Goal: Task Accomplishment & Management: Use online tool/utility

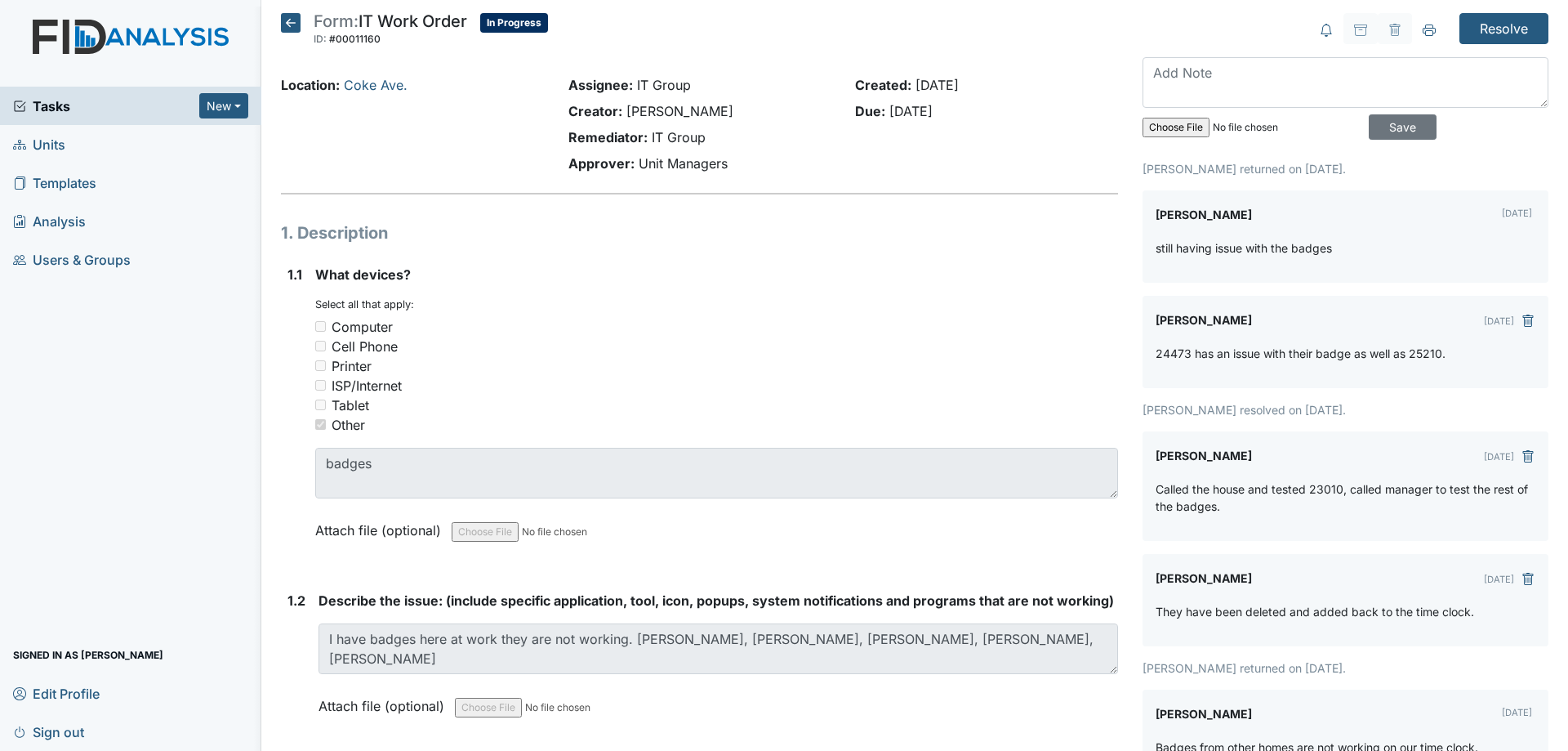
click at [285, 17] on icon at bounding box center [290, 22] width 19 height 19
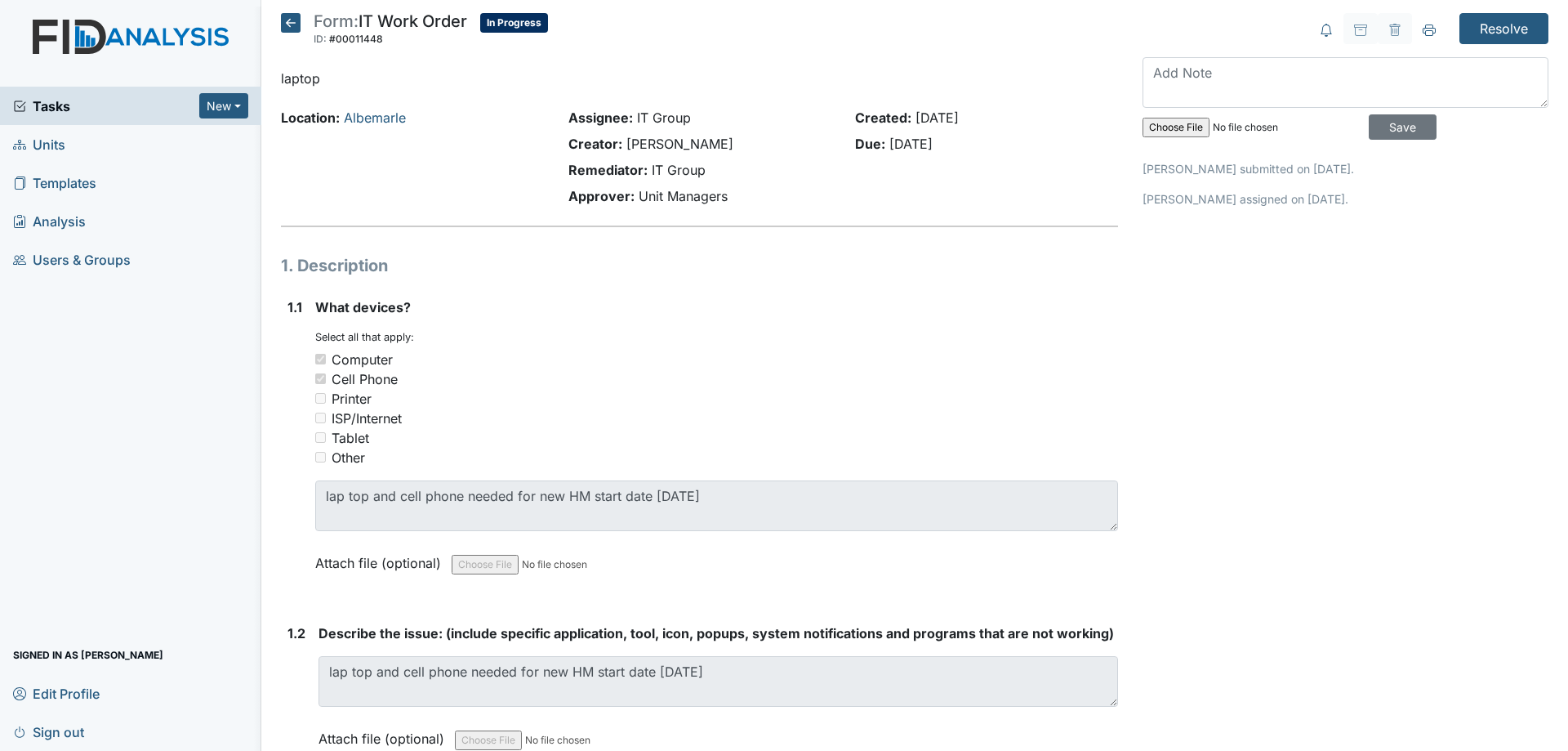
click at [296, 24] on icon at bounding box center [290, 22] width 19 height 19
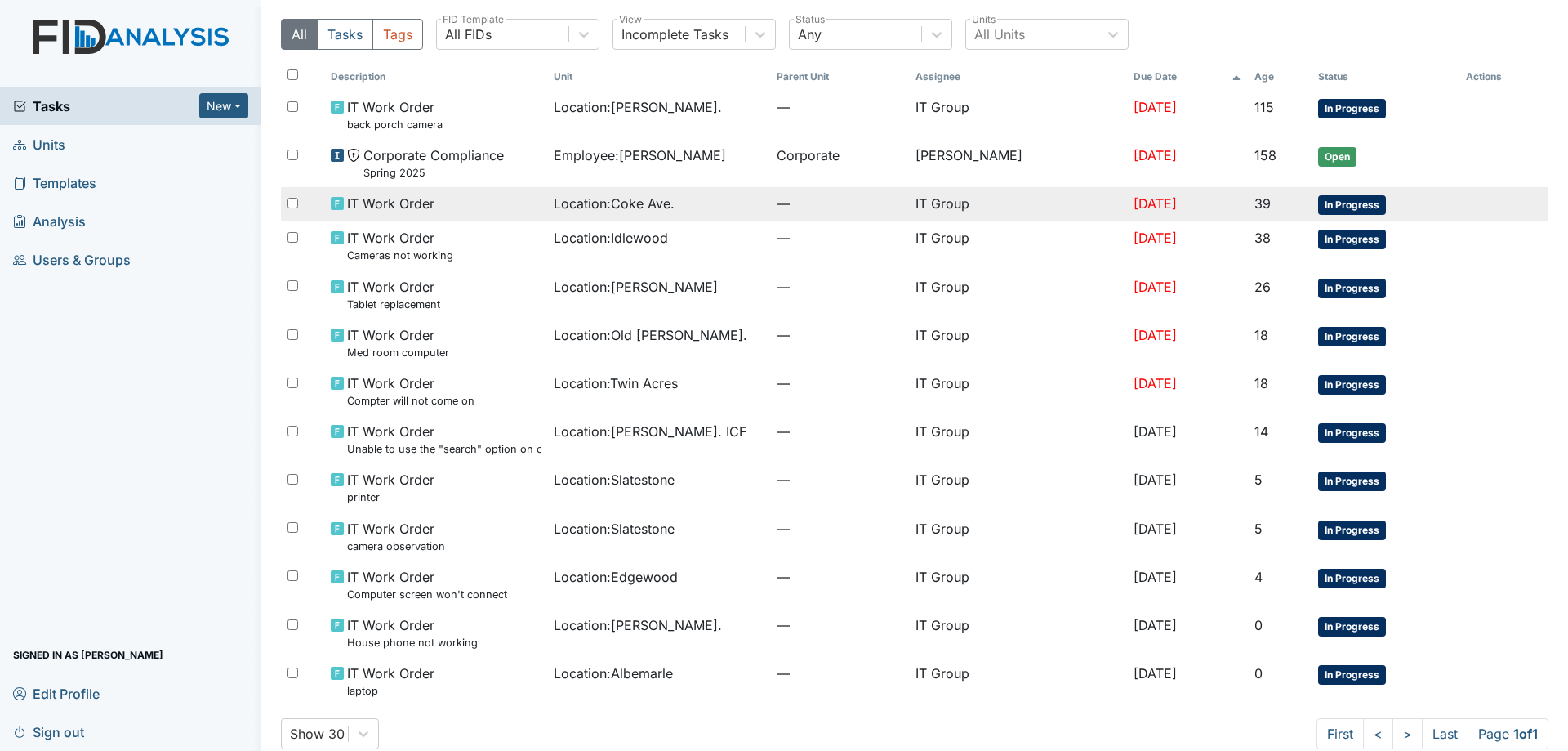
scroll to position [69, 0]
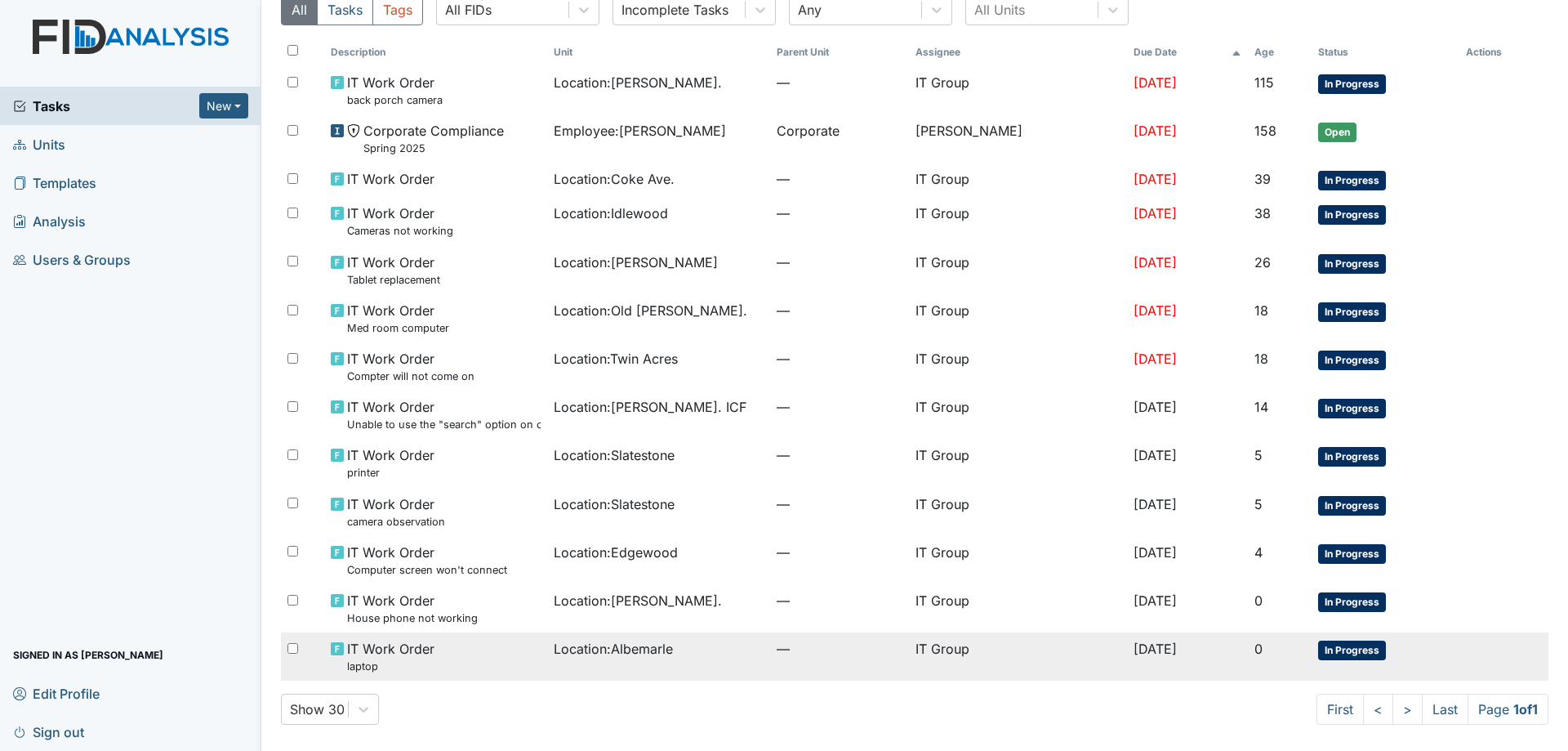
click at [515, 642] on div "IT Work Order laptop" at bounding box center [435, 656] width 210 height 36
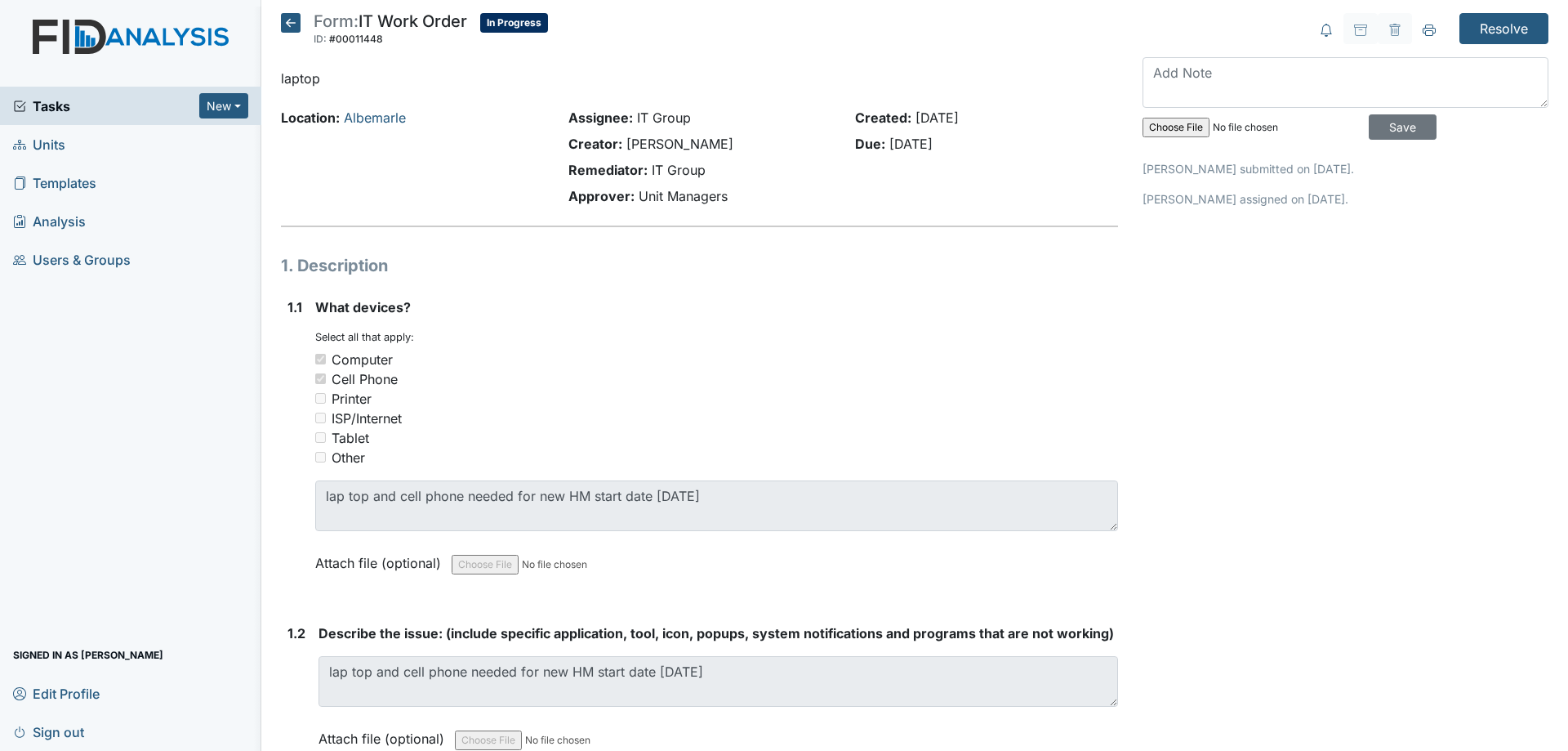
click at [1187, 123] on input "file" at bounding box center [1253, 127] width 222 height 39
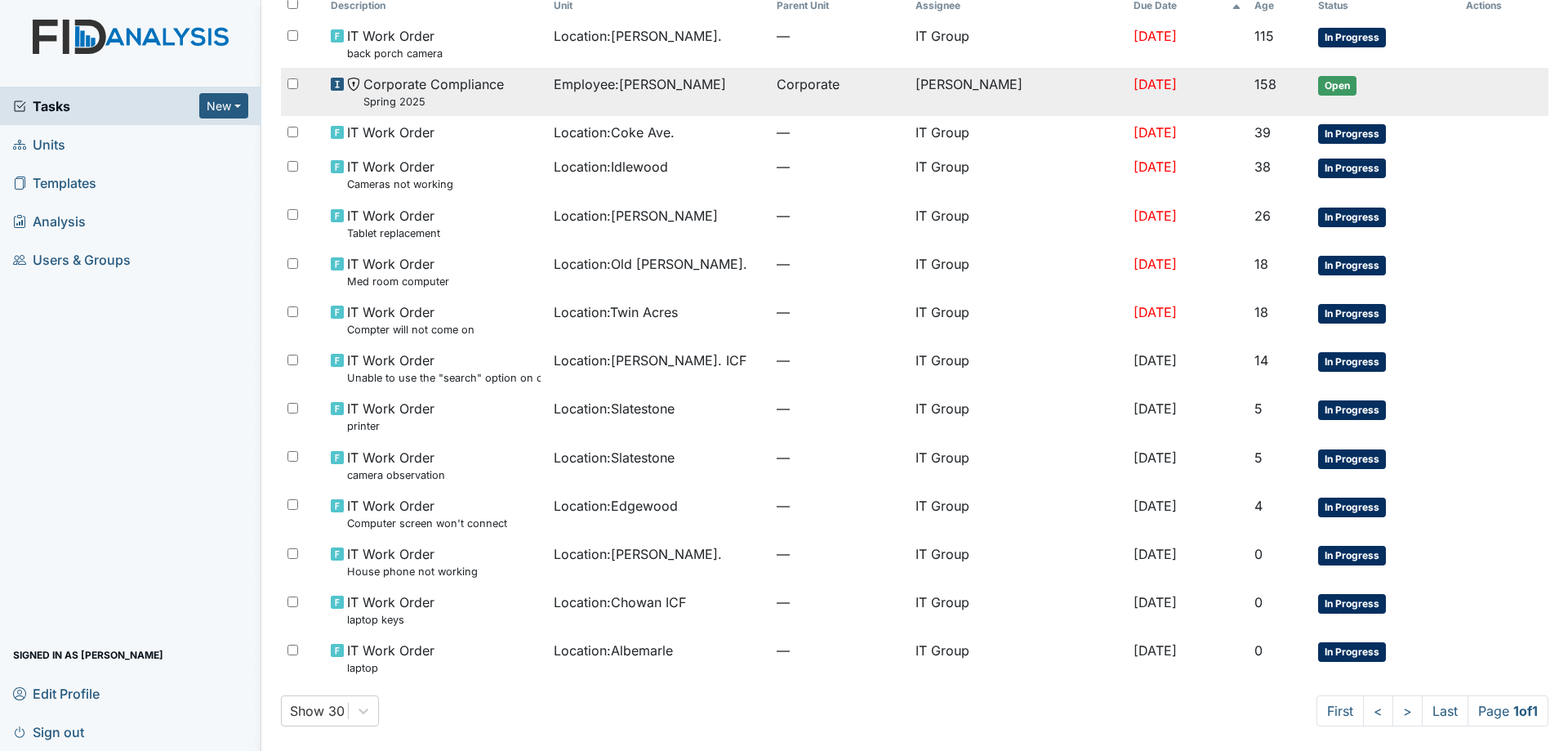
scroll to position [118, 0]
